Goal: Find specific page/section: Find specific page/section

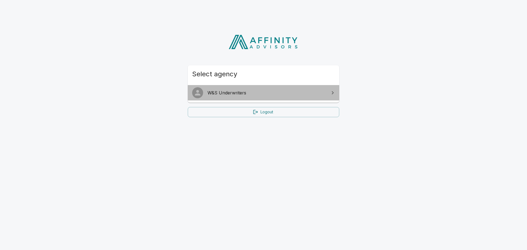
click at [267, 89] on link "W&S Underwriters" at bounding box center [264, 92] width 152 height 15
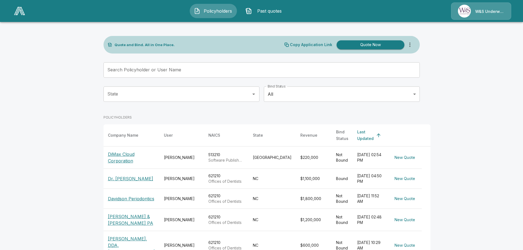
click at [132, 175] on p "Dr. Laura Godwin" at bounding box center [130, 178] width 45 height 7
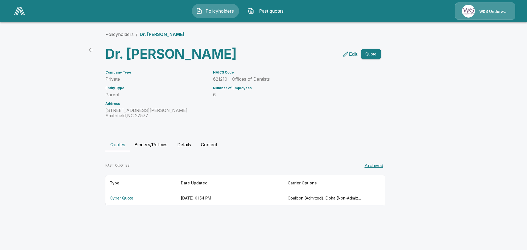
click at [154, 145] on button "Binders/Policies" at bounding box center [151, 144] width 42 height 13
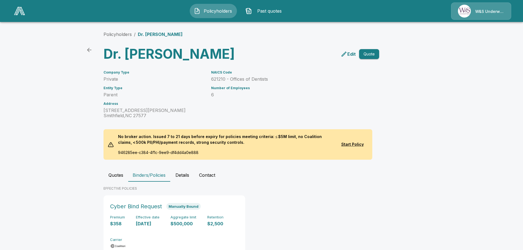
scroll to position [23, 0]
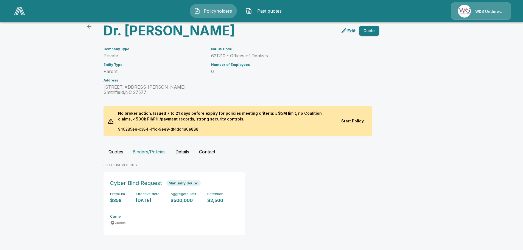
click at [182, 152] on button "Details" at bounding box center [182, 151] width 25 height 13
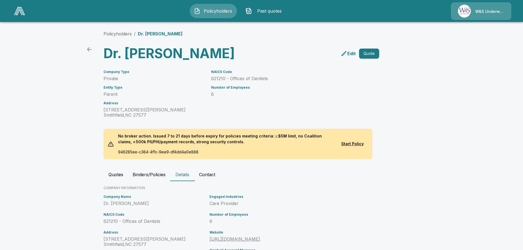
scroll to position [0, 0]
click at [90, 50] on icon "back" at bounding box center [89, 50] width 4 height 4
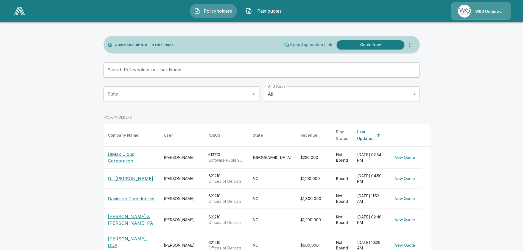
click at [310, 44] on p "Copy Application Link" at bounding box center [311, 45] width 42 height 4
click at [478, 10] on div "W&S Underwriters" at bounding box center [481, 10] width 60 height 17
click at [18, 12] on img at bounding box center [19, 11] width 11 height 8
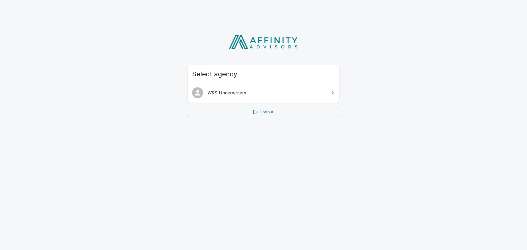
click at [264, 110] on link "Logout" at bounding box center [264, 112] width 152 height 10
